Goal: Task Accomplishment & Management: Manage account settings

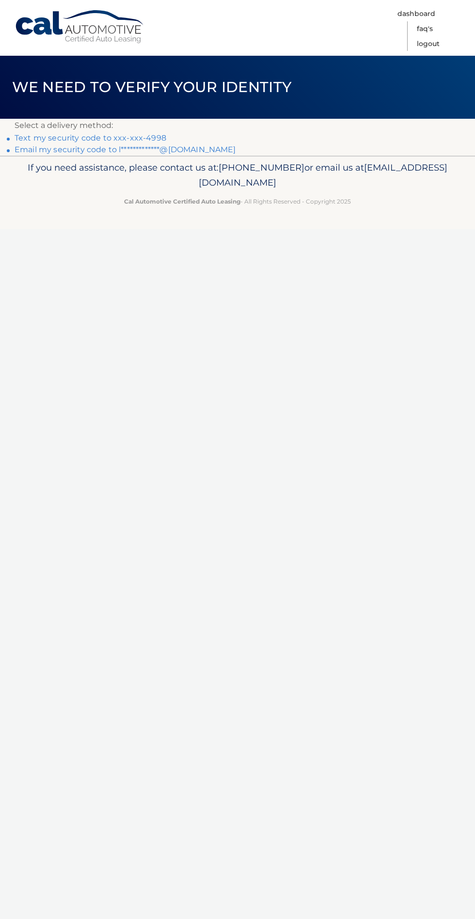
click at [76, 138] on link "Text my security code to xxx-xxx-4998" at bounding box center [91, 137] width 152 height 9
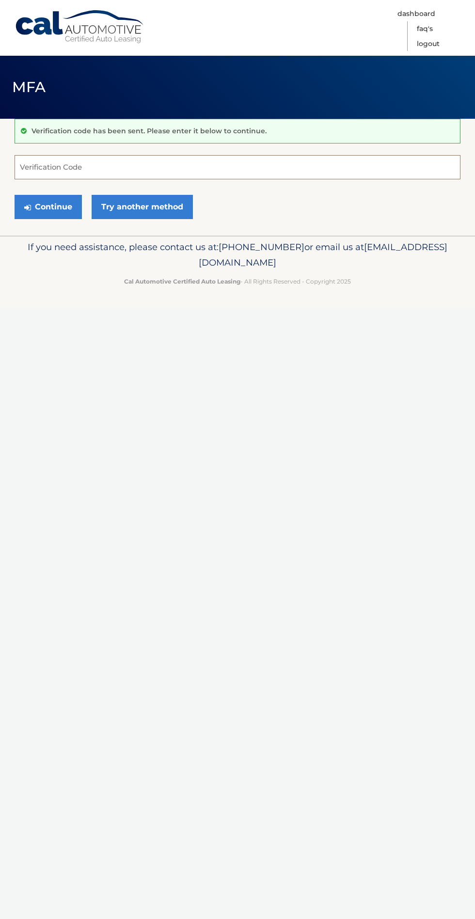
click at [76, 169] on input "Verification Code" at bounding box center [238, 167] width 446 height 24
type input "816532"
click at [43, 211] on button "Continue" at bounding box center [48, 207] width 67 height 24
